Goal: Information Seeking & Learning: Learn about a topic

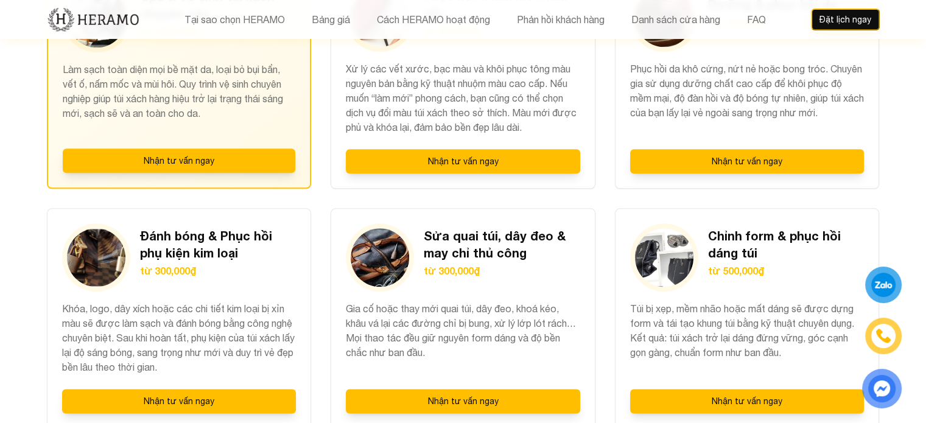
scroll to position [1460, 0]
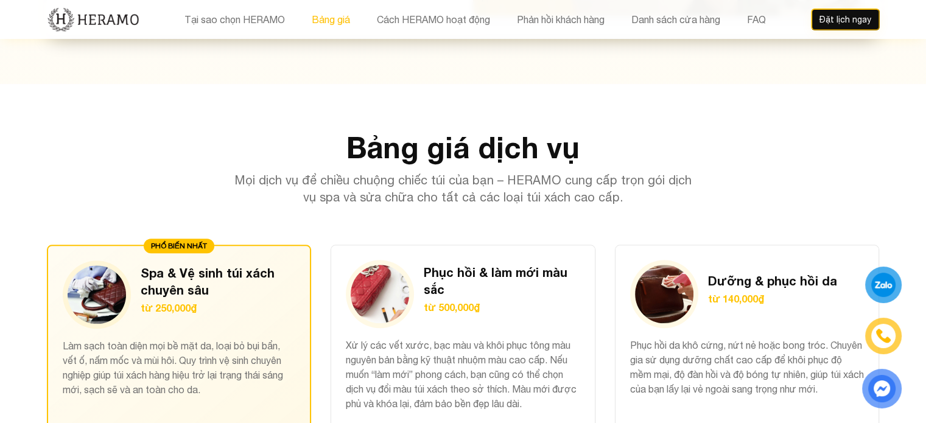
click at [321, 21] on button "Bảng giá" at bounding box center [331, 20] width 46 height 16
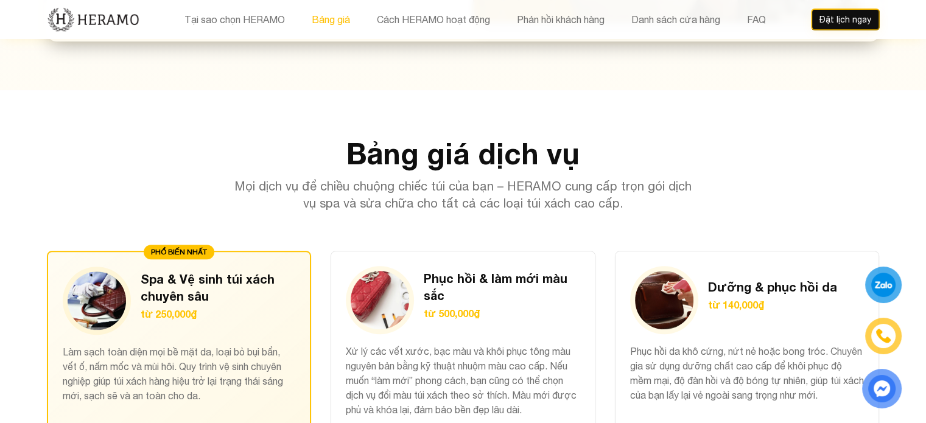
click at [333, 25] on button "Bảng giá" at bounding box center [331, 20] width 46 height 16
click at [333, 24] on button "Bảng giá" at bounding box center [331, 20] width 46 height 16
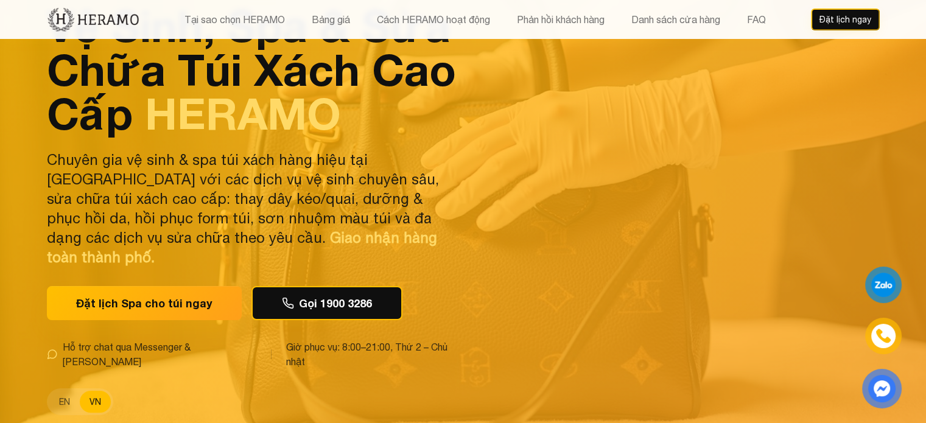
scroll to position [243, 0]
